Goal: Information Seeking & Learning: Learn about a topic

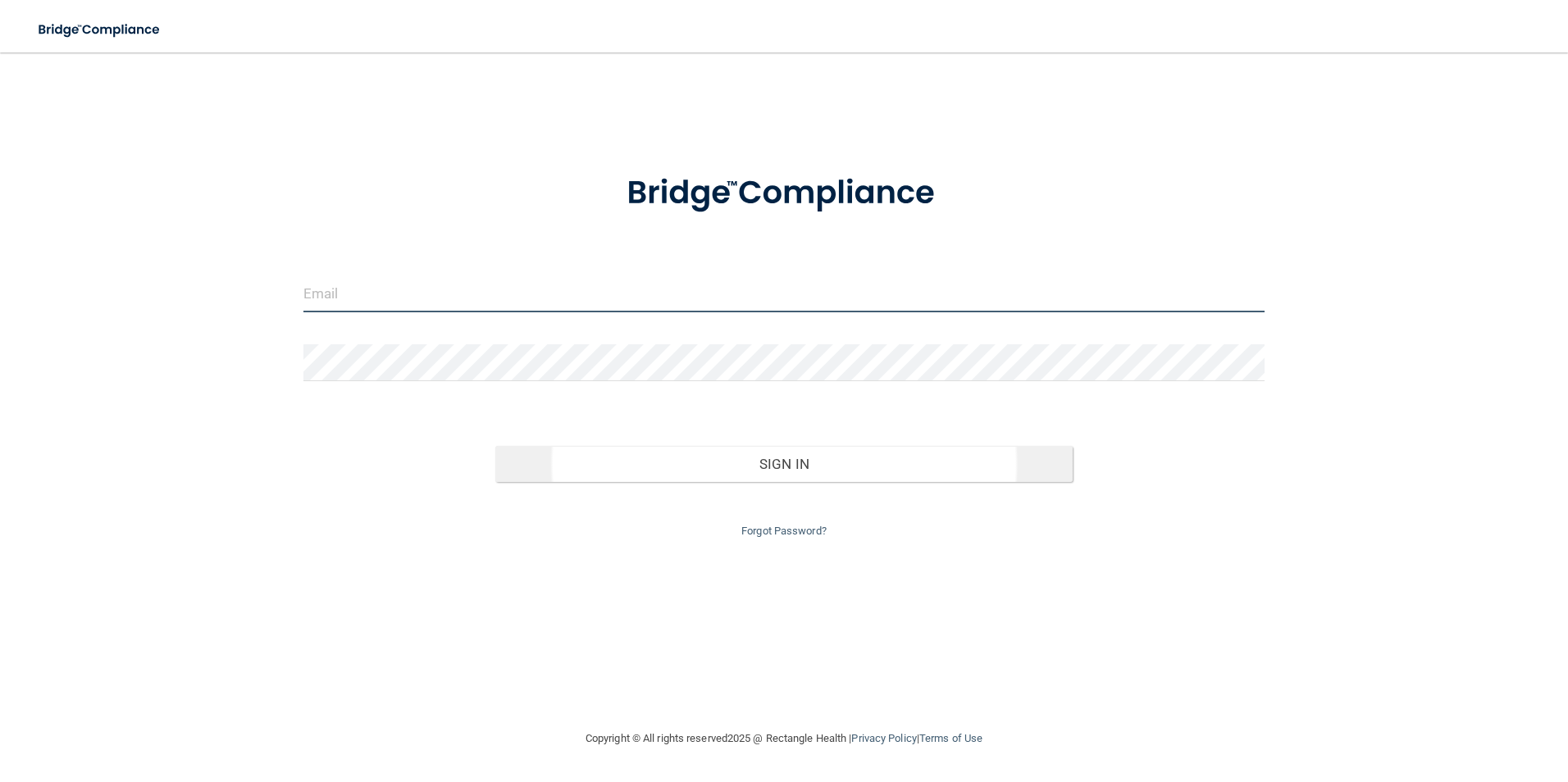
type input "[EMAIL_ADDRESS][DOMAIN_NAME]"
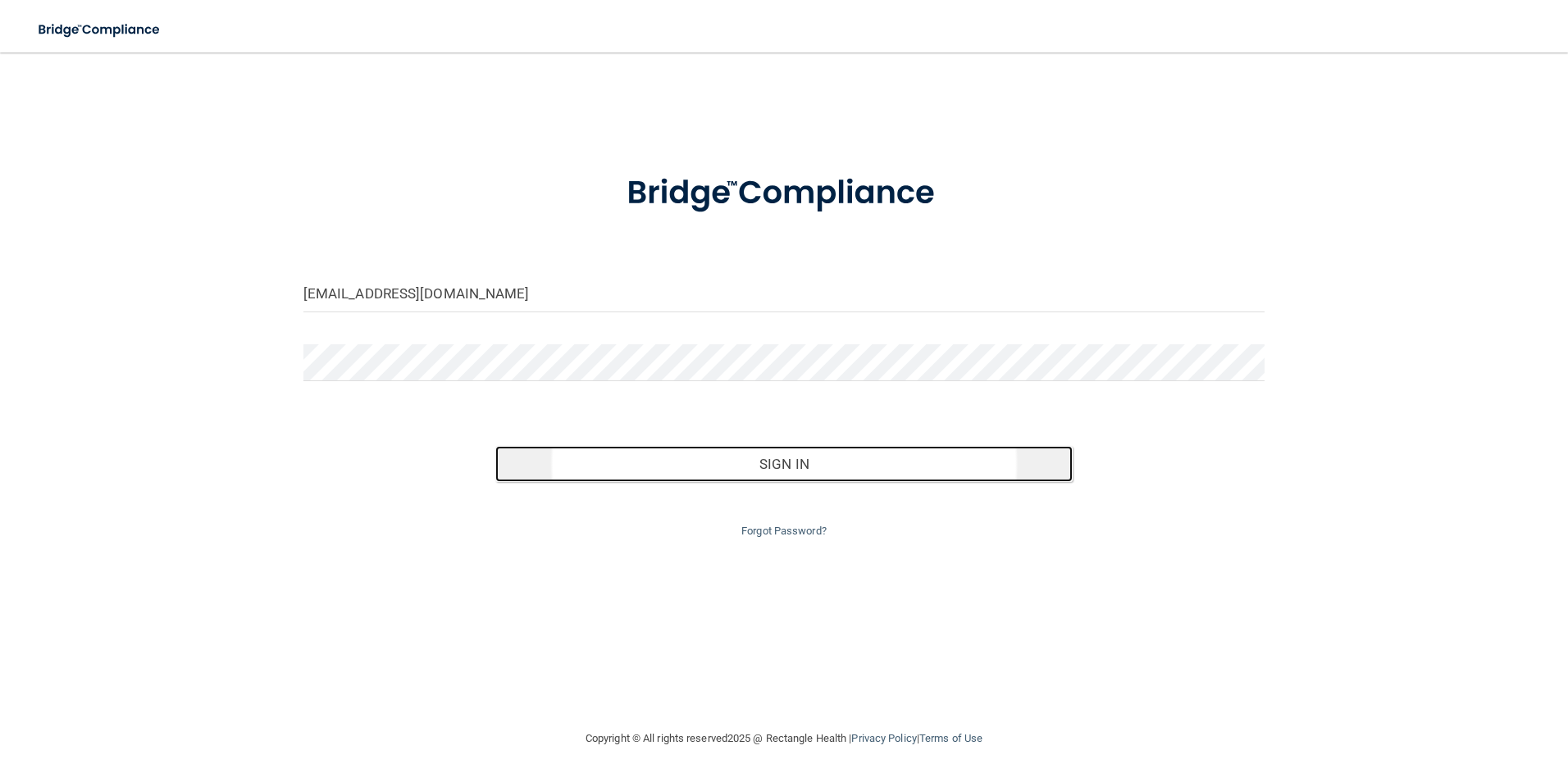
click at [614, 459] on button "Sign In" at bounding box center [783, 464] width 577 height 36
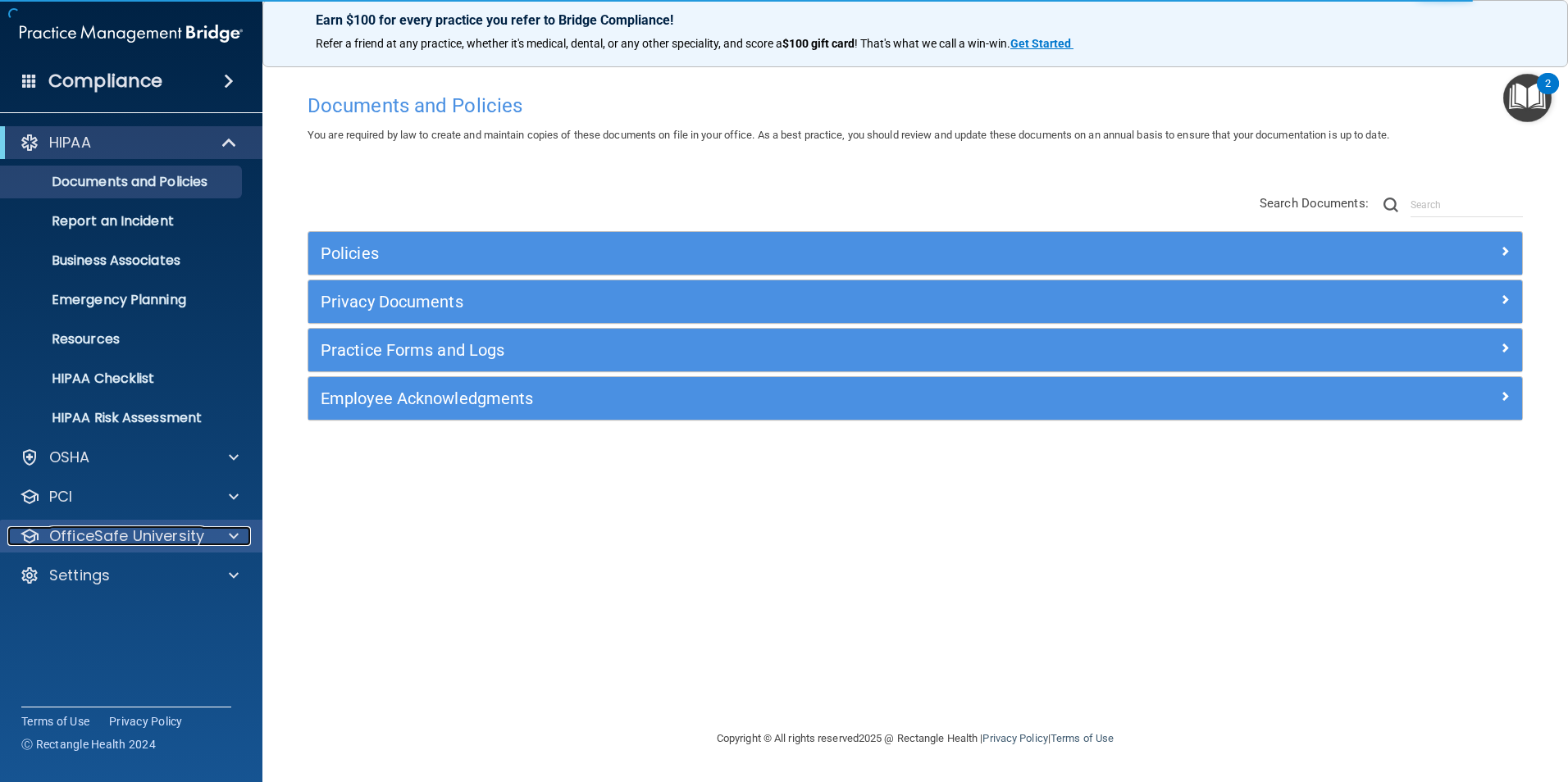
click at [191, 542] on p "OfficeSafe University" at bounding box center [127, 536] width 155 height 20
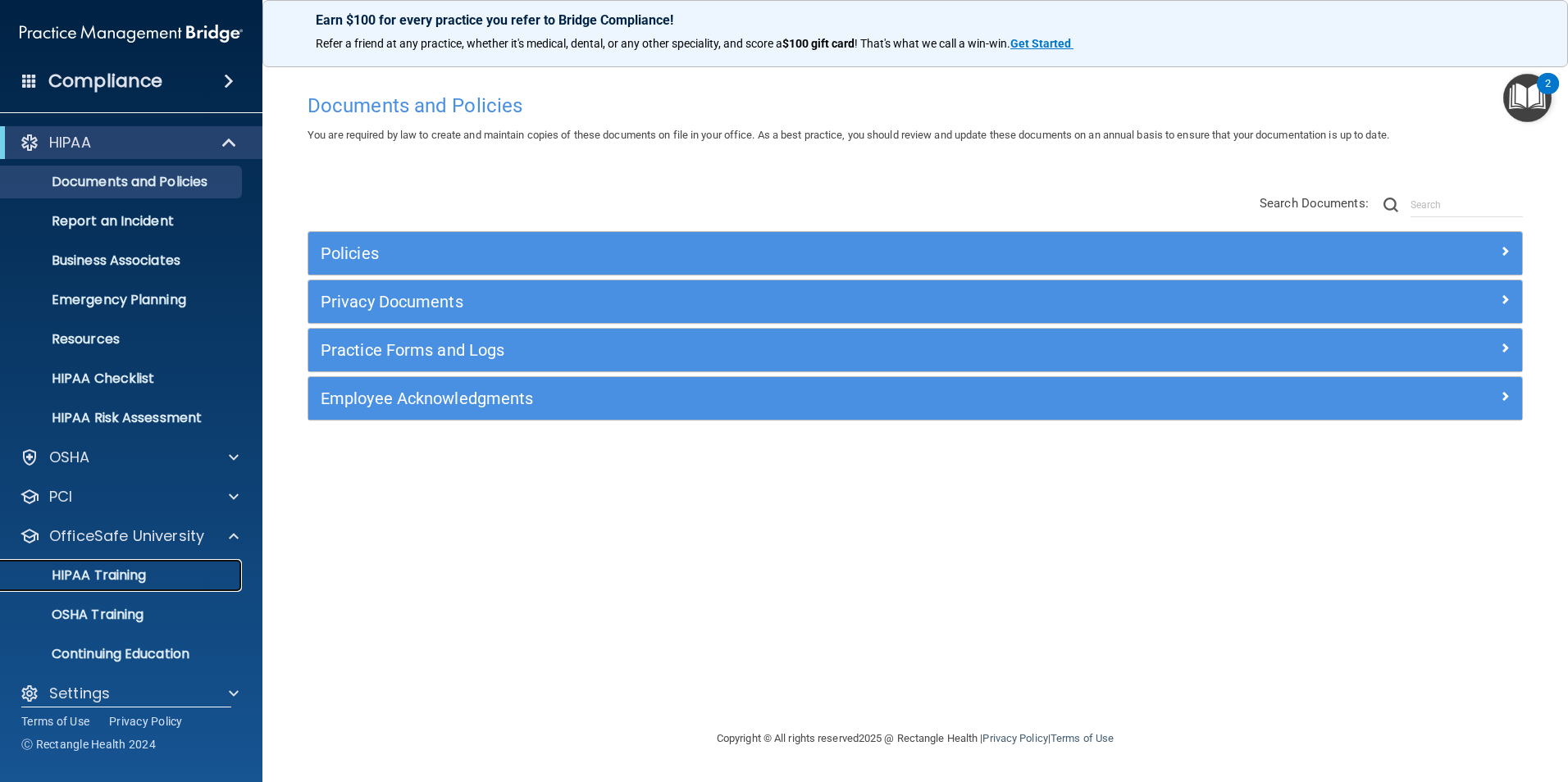
click at [138, 573] on p "HIPAA Training" at bounding box center [78, 575] width 135 height 16
